Goal: Find specific page/section

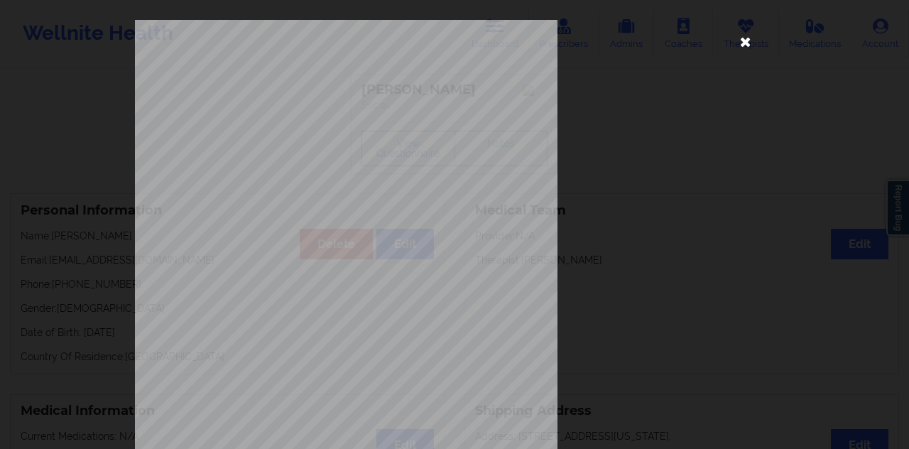
click at [739, 45] on icon at bounding box center [745, 41] width 23 height 23
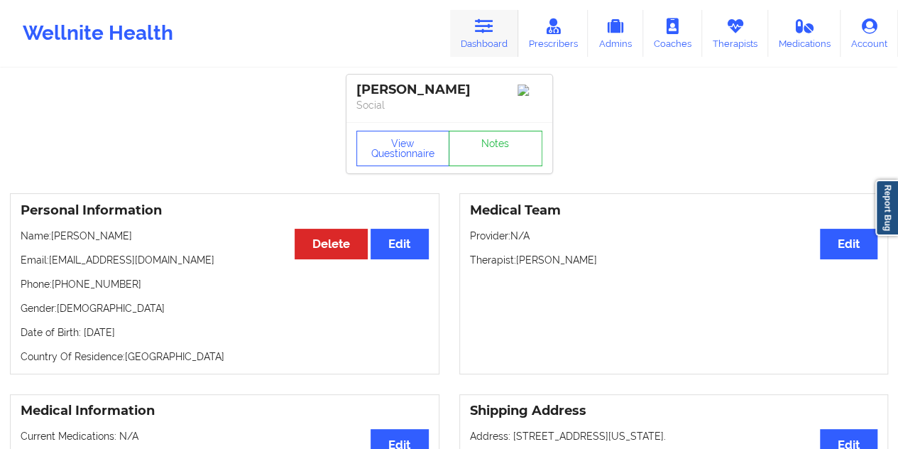
click at [481, 26] on icon at bounding box center [484, 26] width 18 height 16
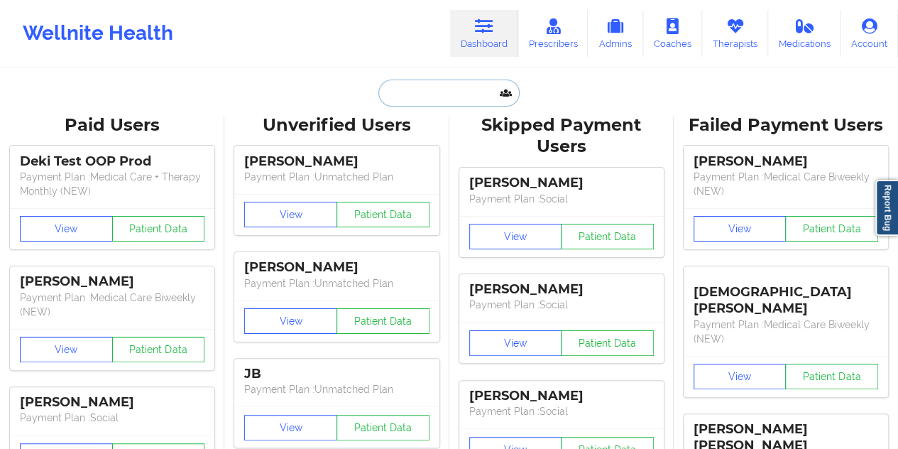
click at [447, 92] on input "text" at bounding box center [449, 93] width 141 height 27
paste input "[EMAIL_ADDRESS][DOMAIN_NAME]"
type input "[EMAIL_ADDRESS][DOMAIN_NAME]"
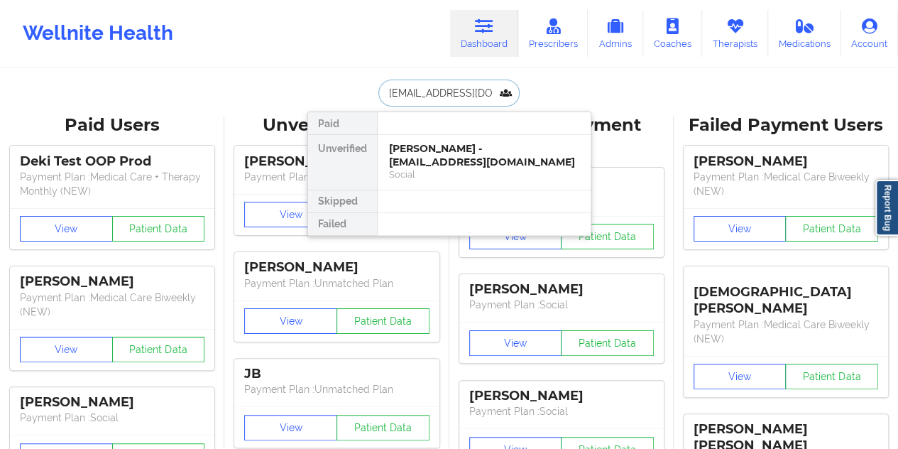
scroll to position [0, 7]
click at [438, 160] on div "[PERSON_NAME] - [EMAIL_ADDRESS][DOMAIN_NAME]" at bounding box center [484, 155] width 190 height 26
